Goal: Check status: Check status

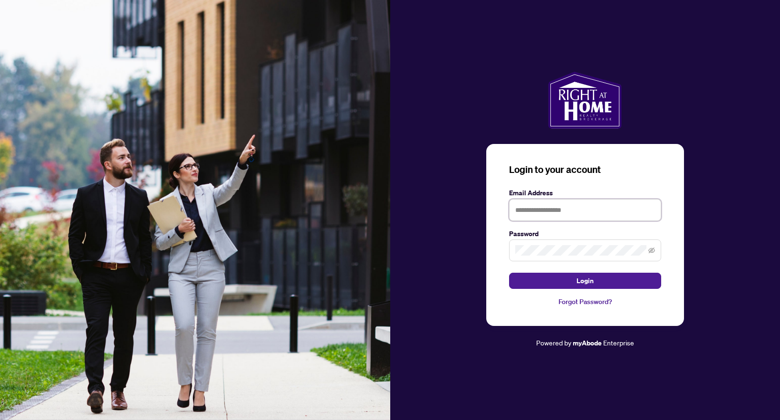
type input "**********"
click at [568, 282] on button "Login" at bounding box center [585, 281] width 152 height 16
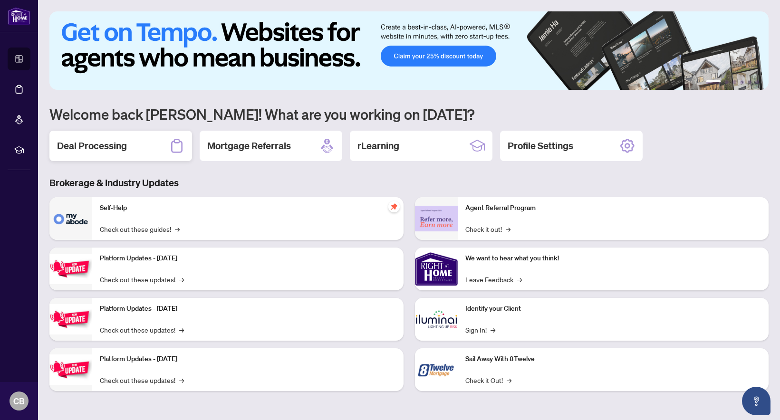
click at [87, 144] on h2 "Deal Processing" at bounding box center [92, 145] width 70 height 13
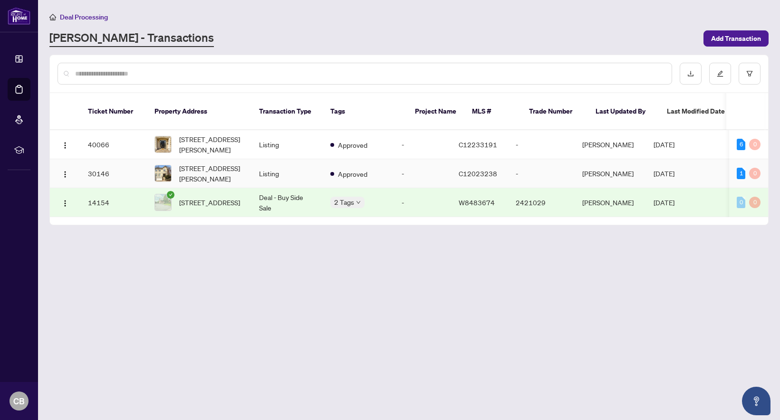
click at [264, 162] on td "Listing" at bounding box center [287, 173] width 71 height 29
